Goal: Complete application form

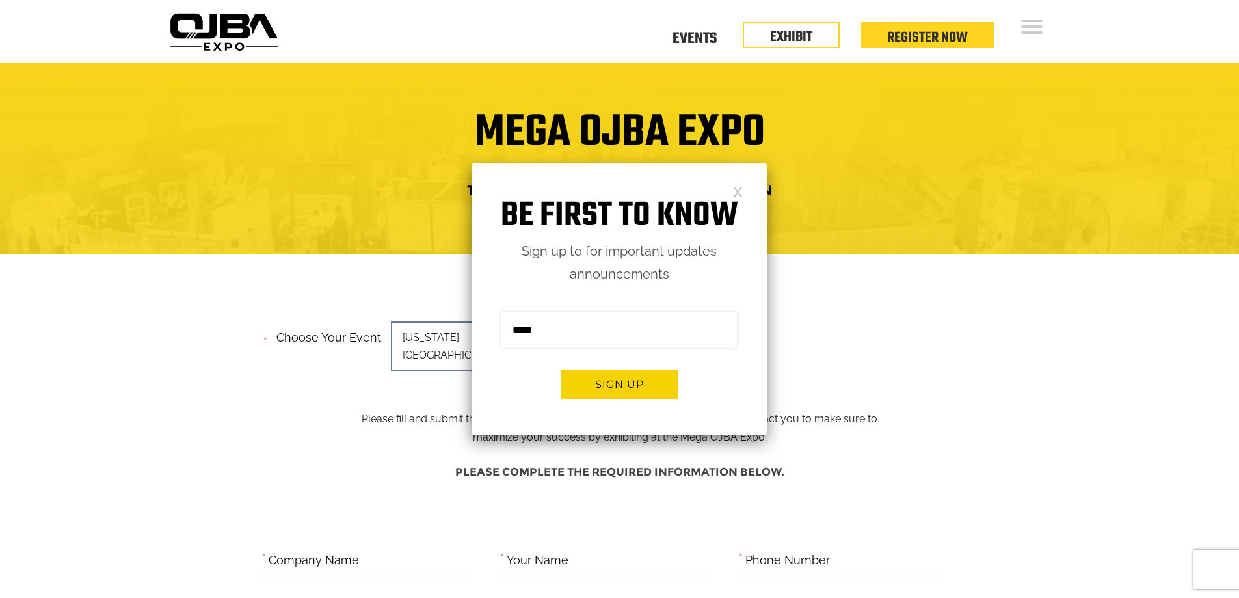
click at [736, 191] on link at bounding box center [737, 190] width 11 height 11
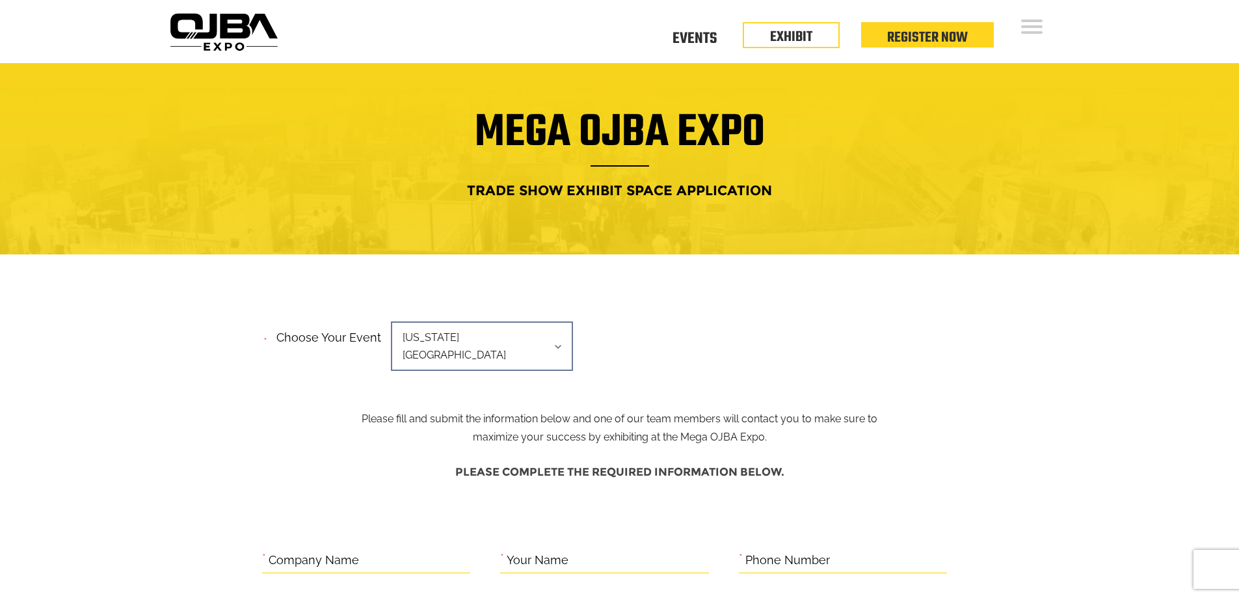
click at [513, 338] on span "[US_STATE][GEOGRAPHIC_DATA]" at bounding box center [482, 345] width 182 height 49
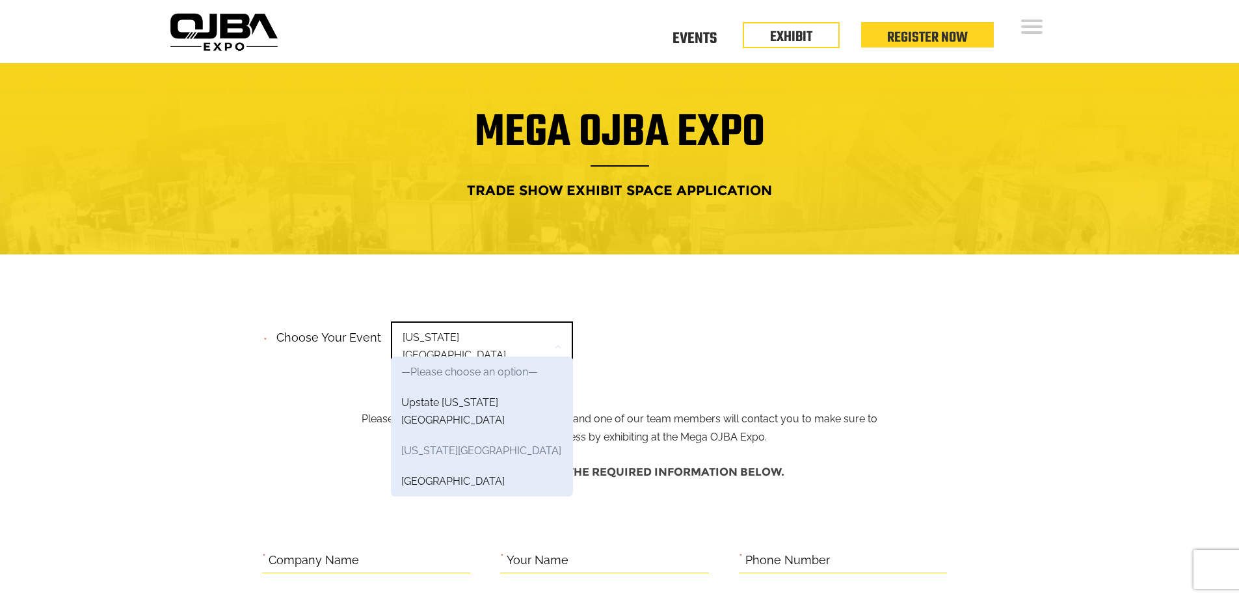
click at [488, 435] on link "[US_STATE][GEOGRAPHIC_DATA]" at bounding box center [482, 450] width 182 height 31
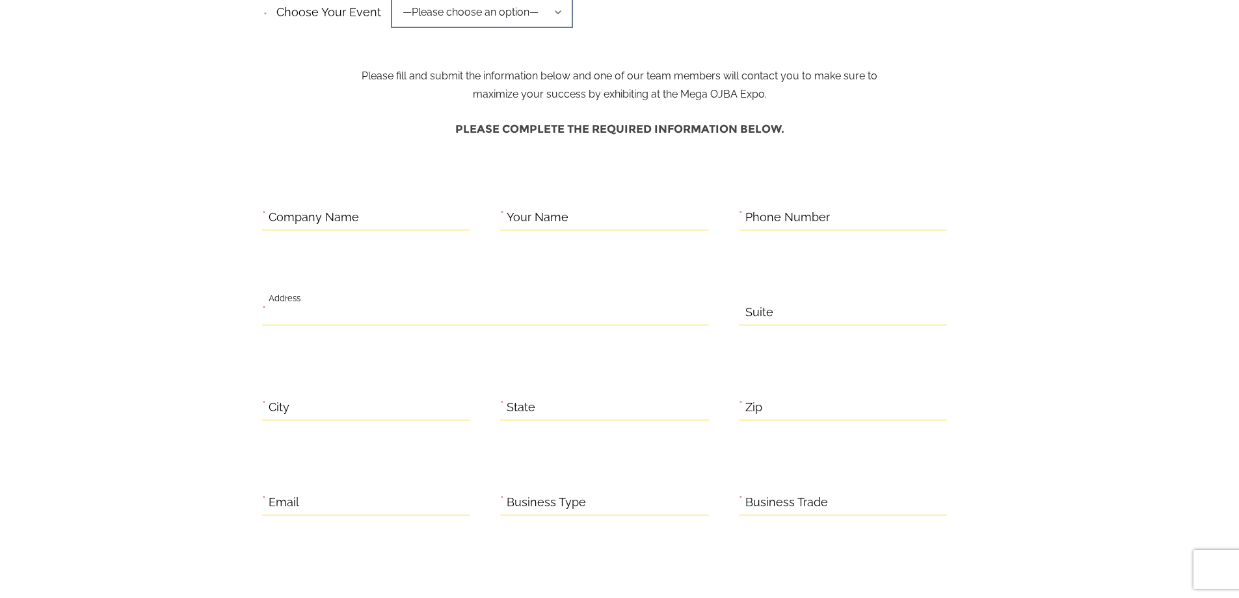
scroll to position [325, 0]
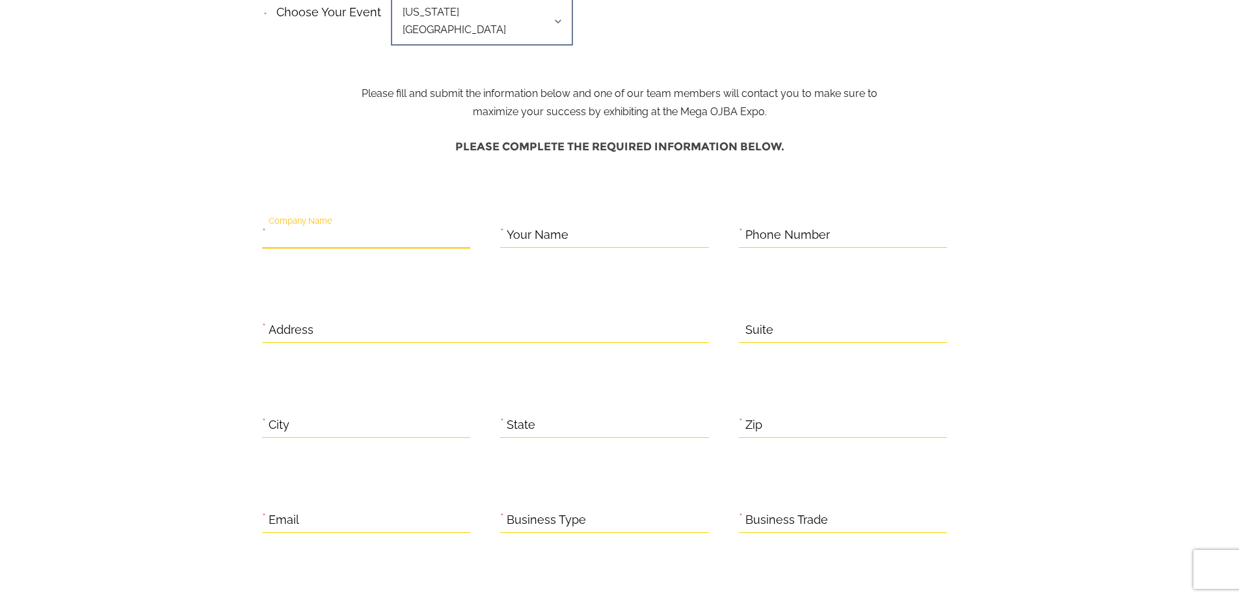
click at [397, 222] on input "Company Name" at bounding box center [366, 234] width 209 height 25
drag, startPoint x: 556, startPoint y: 215, endPoint x: 709, endPoint y: 208, distance: 153.0
click at [557, 225] on label "Your Name" at bounding box center [538, 235] width 62 height 20
click at [557, 222] on input "Your Name" at bounding box center [604, 234] width 209 height 25
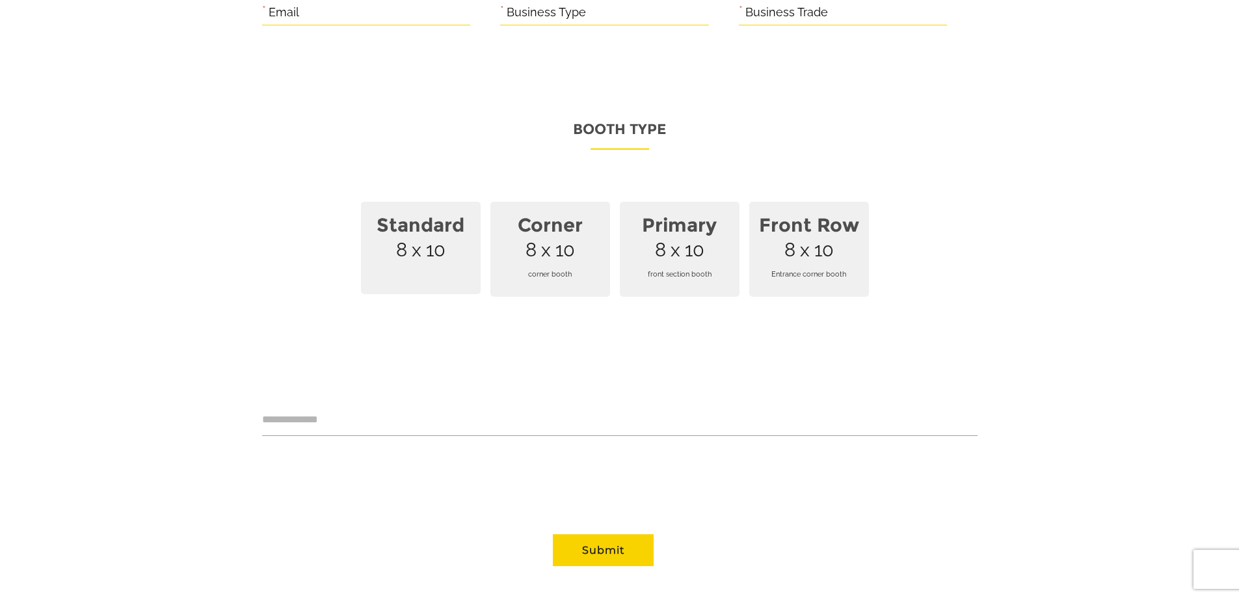
scroll to position [846, 0]
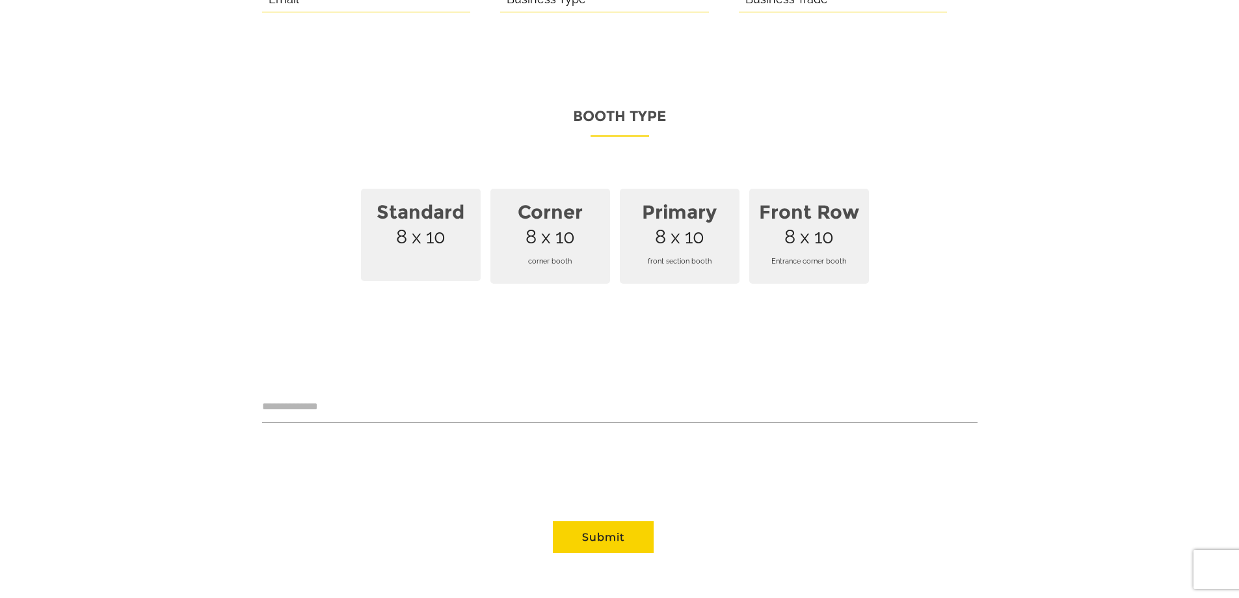
click at [418, 224] on span "Standard 8 x 10" at bounding box center [421, 235] width 120 height 92
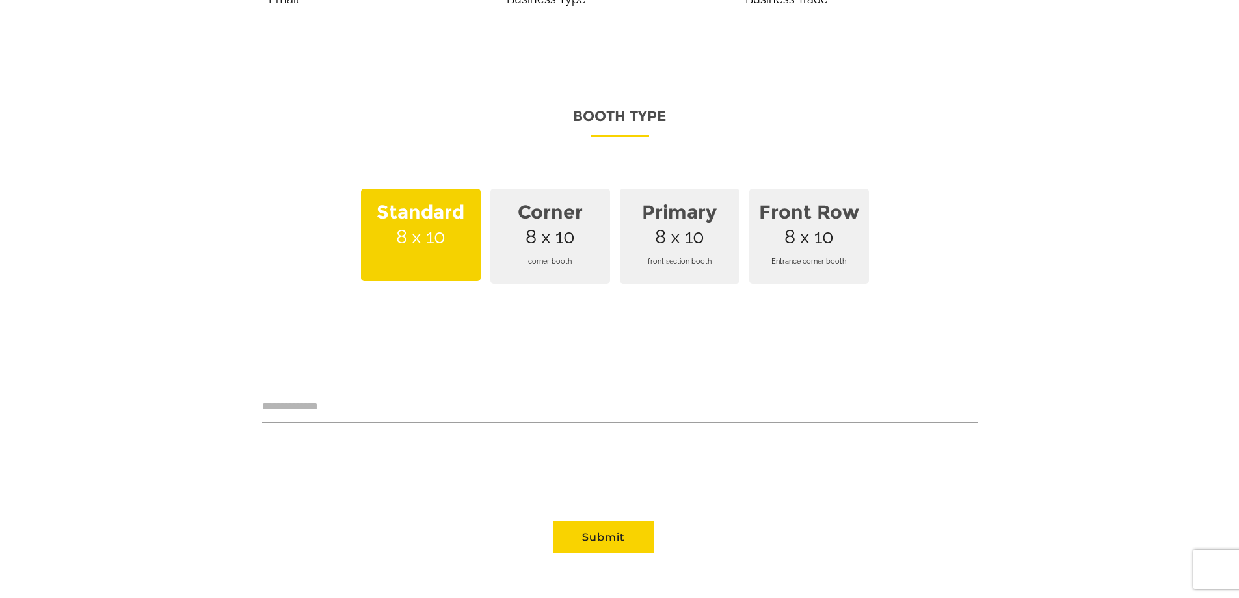
click at [547, 224] on span "Corner 8 x 10 corner booth" at bounding box center [550, 236] width 120 height 95
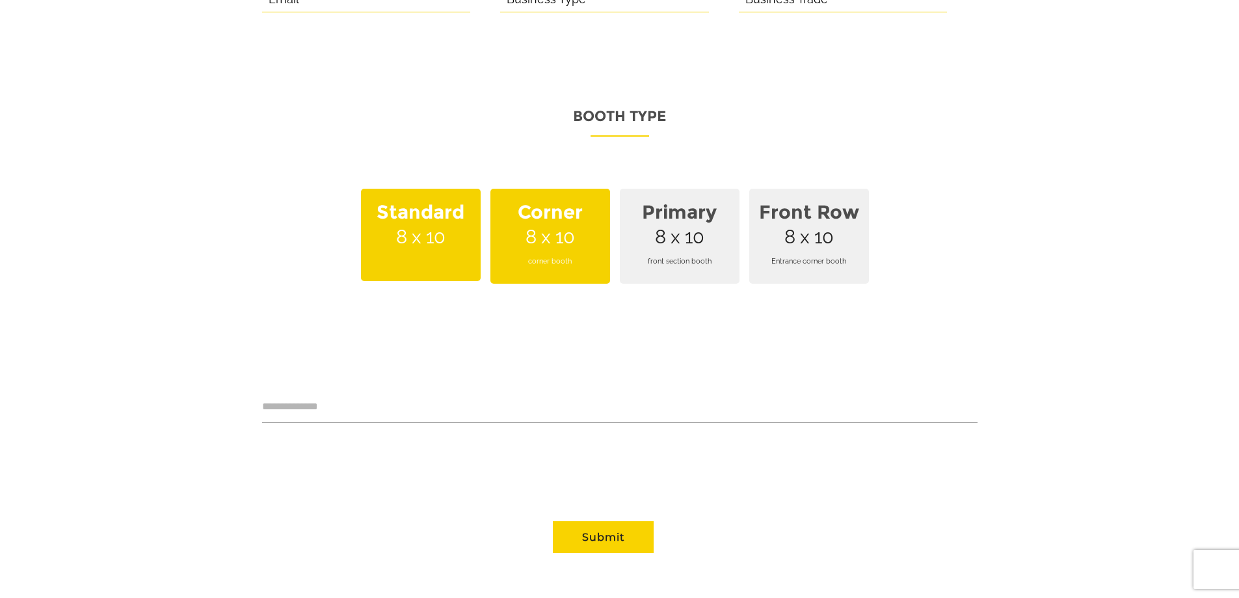
drag, startPoint x: 719, startPoint y: 210, endPoint x: 788, endPoint y: 209, distance: 69.6
click at [719, 210] on strong "Primary" at bounding box center [680, 212] width 104 height 38
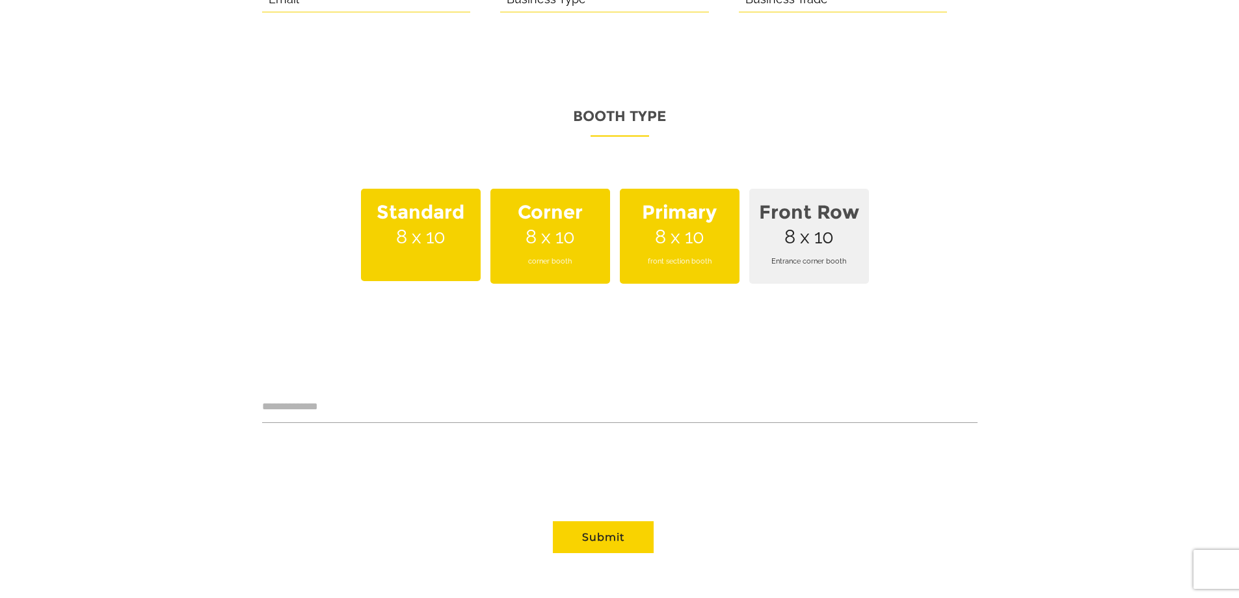
click at [830, 207] on strong "Front Row" at bounding box center [809, 212] width 104 height 38
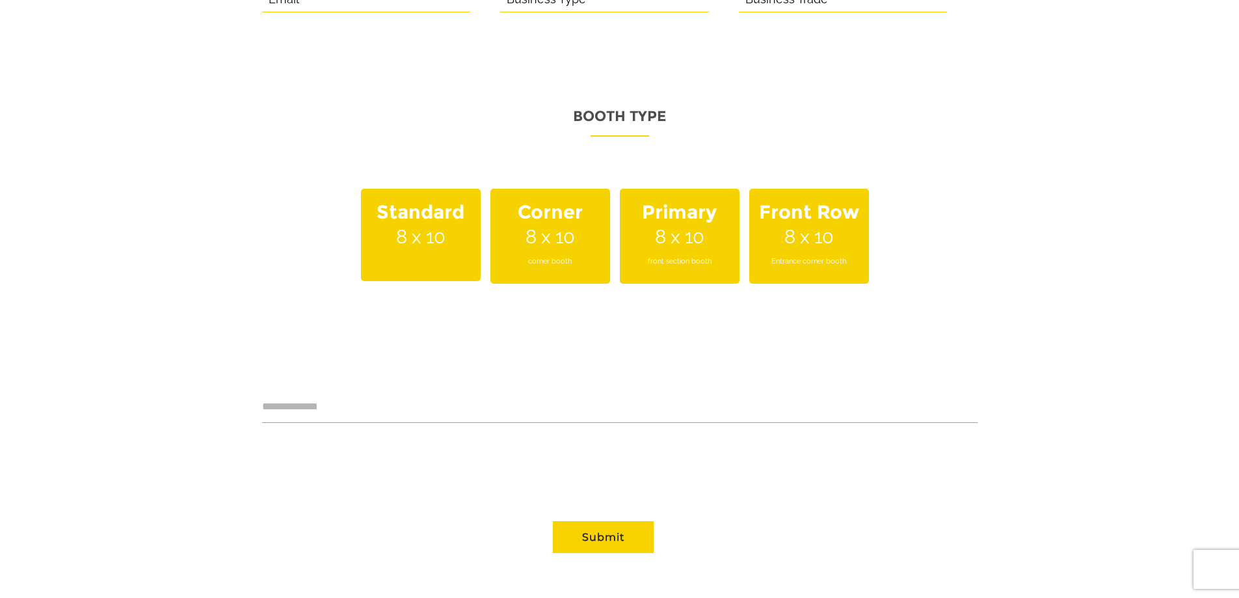
click at [712, 216] on span "Primary 8 x 10 front section booth" at bounding box center [680, 236] width 120 height 95
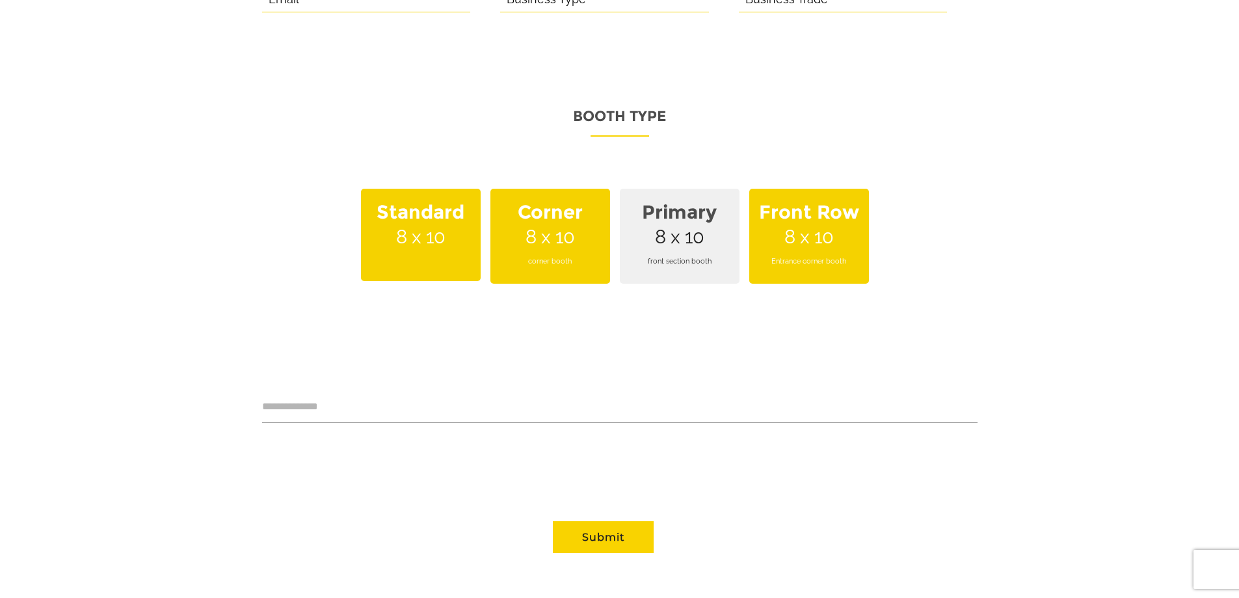
click at [578, 216] on span "Corner 8 x 10 corner booth" at bounding box center [550, 236] width 120 height 95
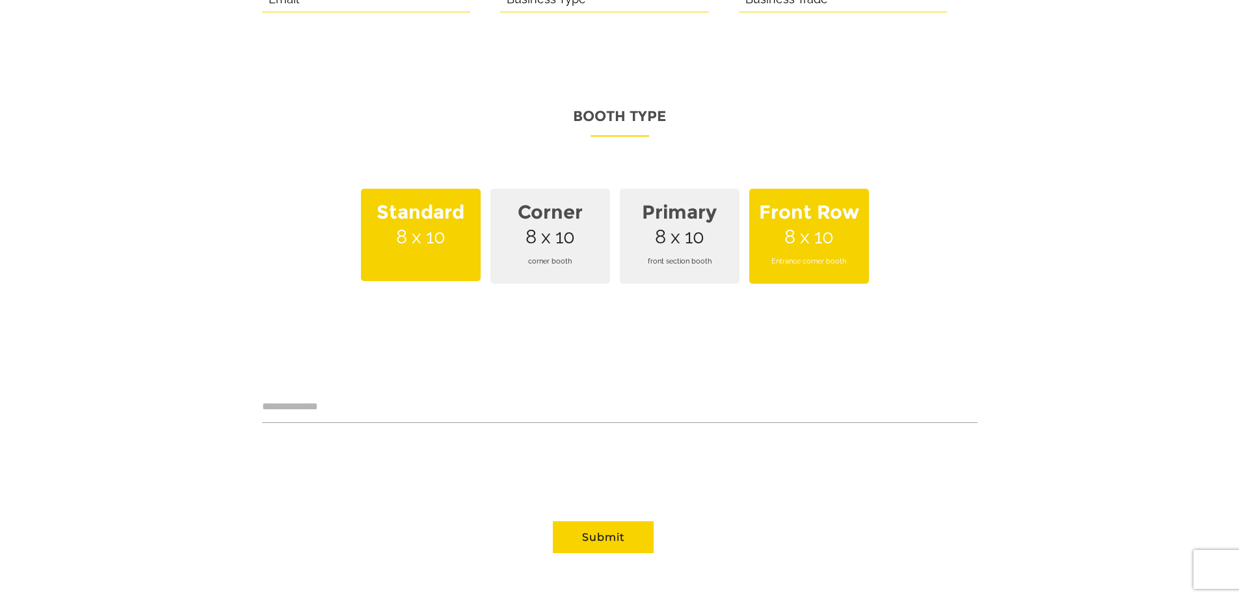
click at [441, 207] on strong "Standard" at bounding box center [421, 212] width 104 height 38
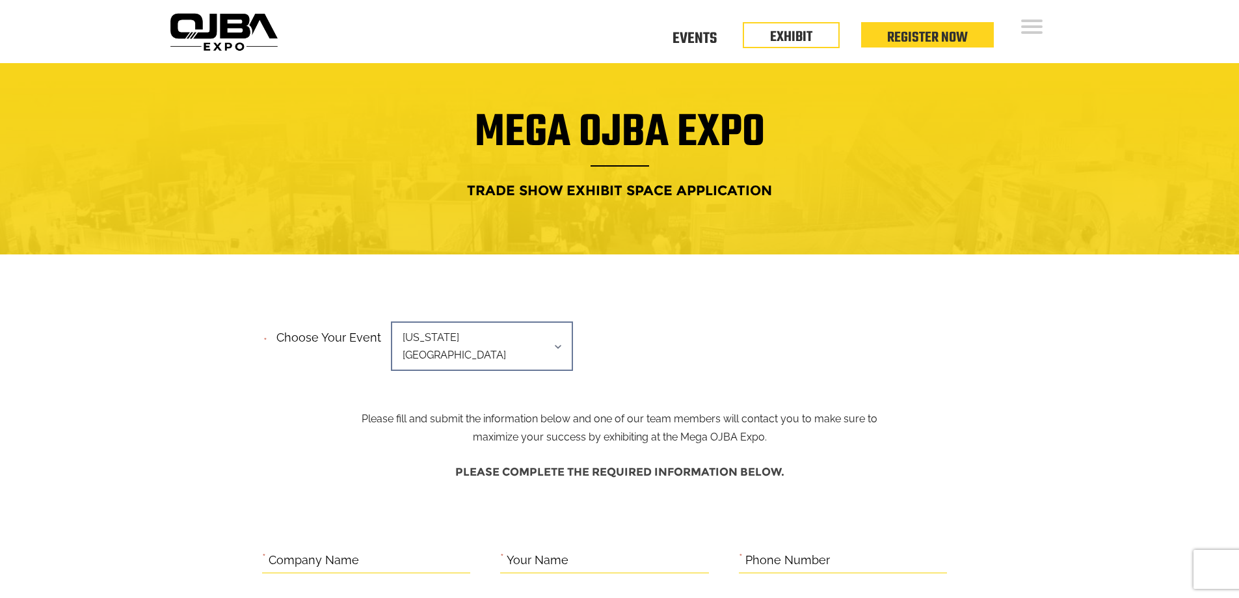
scroll to position [0, 0]
